Goal: Task Accomplishment & Management: Use online tool/utility

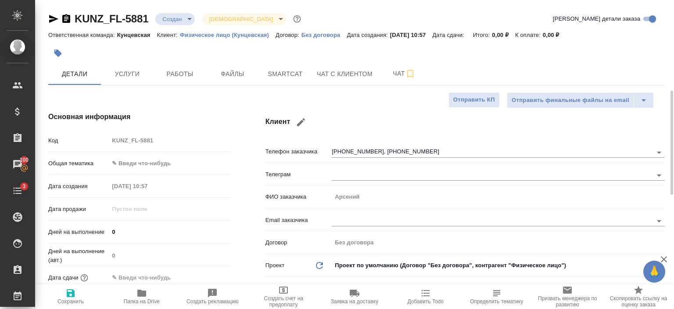
select select "RU"
click at [340, 82] on button "Чат с клиентом" at bounding box center [345, 74] width 66 height 22
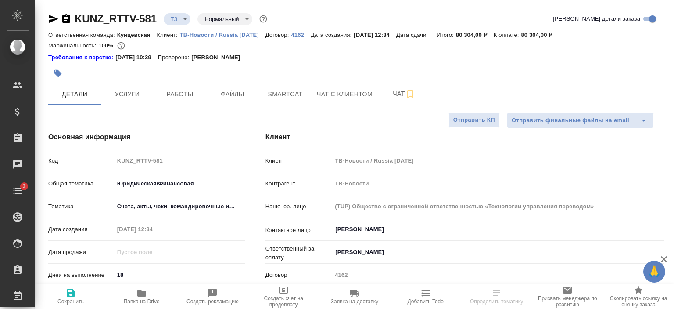
select select "RU"
click at [231, 36] on p "ТВ-Новости / Russia Today" at bounding box center [223, 35] width 86 height 7
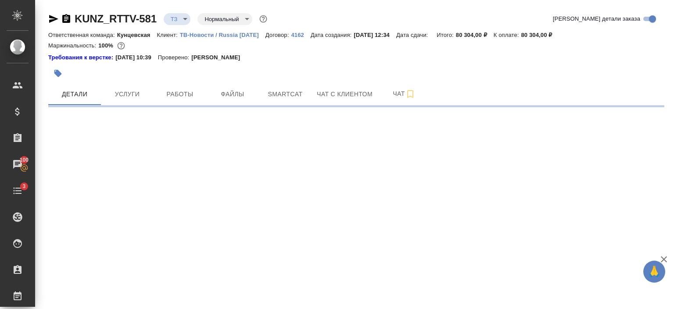
select select "RU"
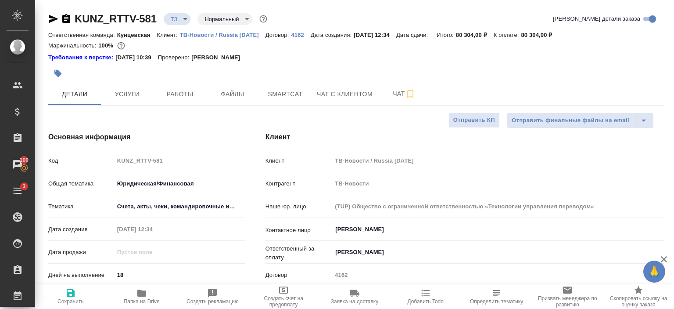
type textarea "x"
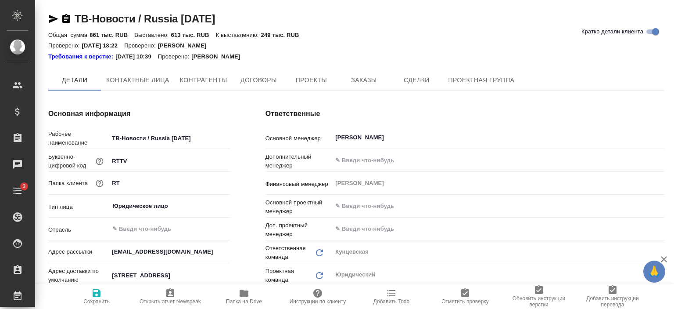
type input "(TUP) Общество с ограниченной ответственностью «Технологии управления переводом»"
click at [313, 84] on span "Проекты" at bounding box center [311, 80] width 42 height 11
